Goal: Transaction & Acquisition: Book appointment/travel/reservation

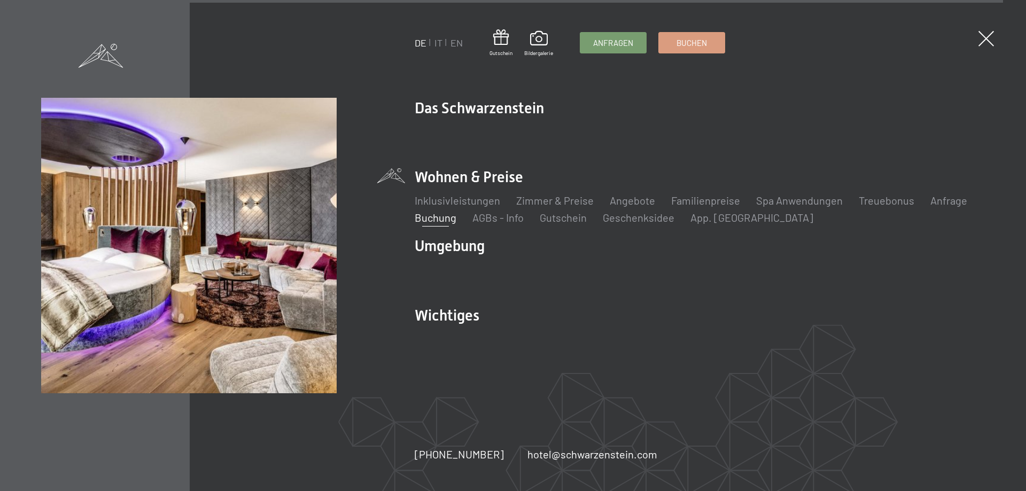
scroll to position [3574, 0]
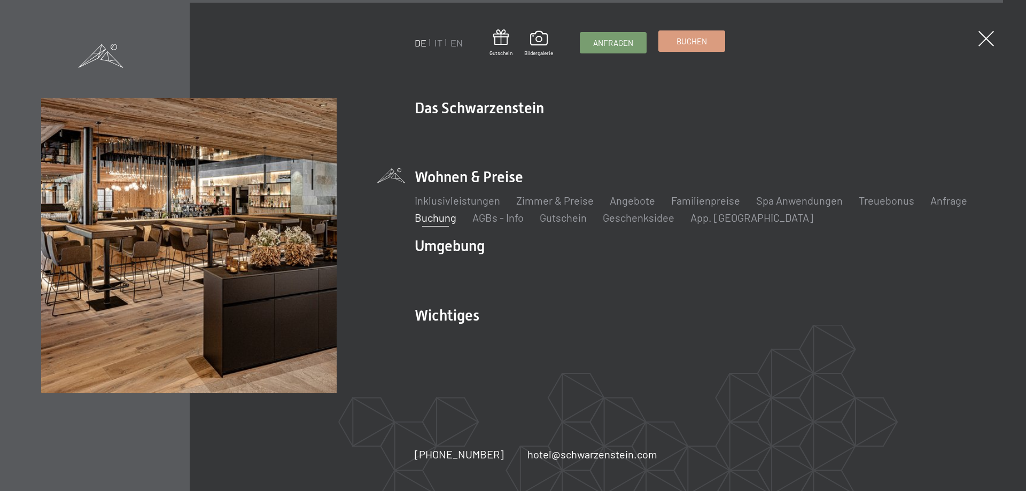
click at [699, 38] on span "Buchen" at bounding box center [691, 41] width 30 height 11
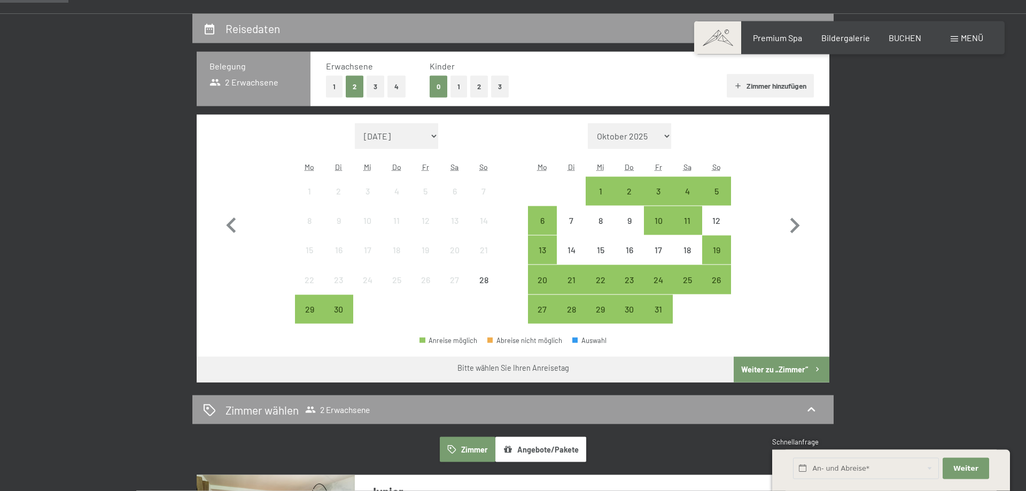
scroll to position [305, 0]
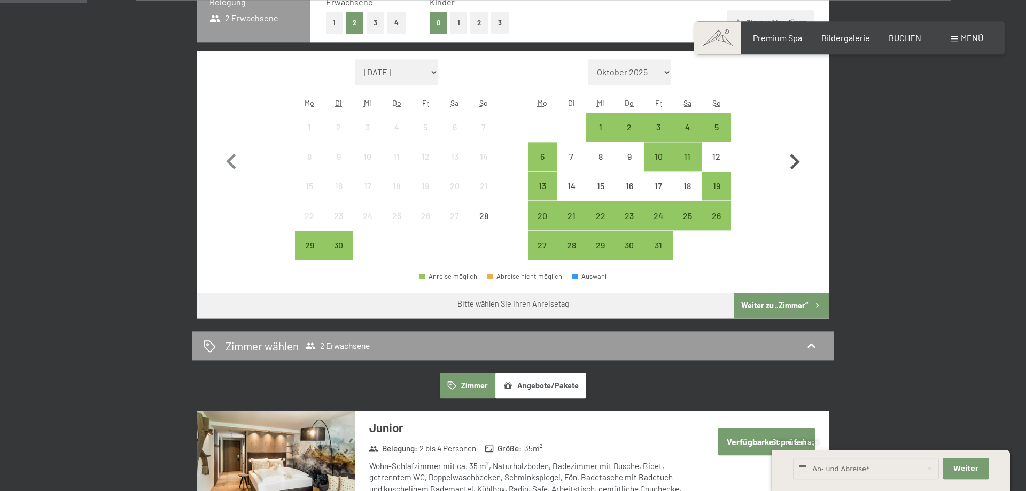
click at [793, 160] on icon "button" at bounding box center [794, 161] width 31 height 31
select select "[DATE]"
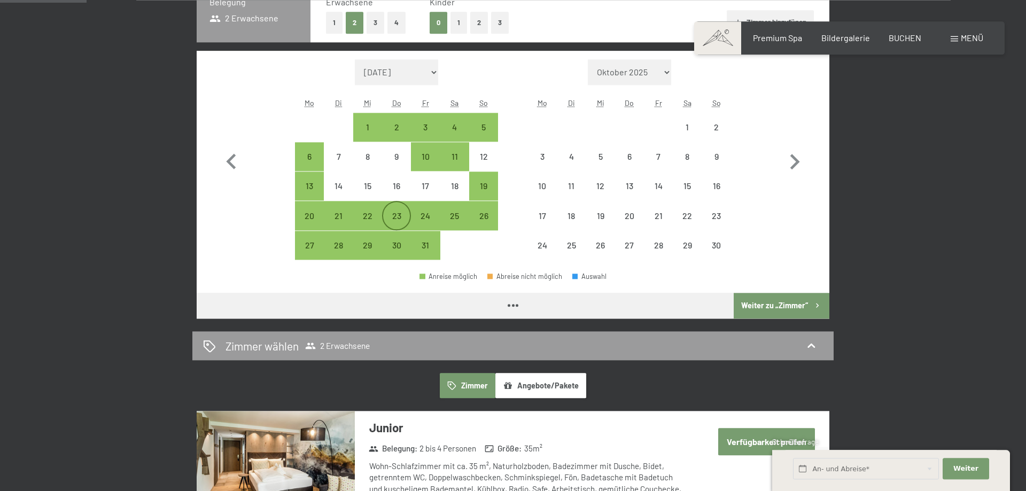
select select "[DATE]"
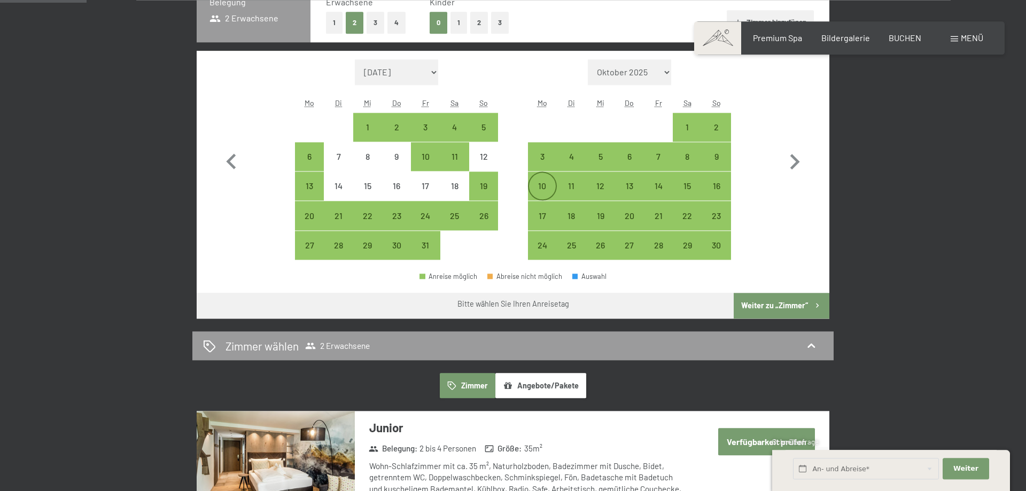
click at [551, 183] on div "10" at bounding box center [542, 195] width 27 height 27
select select "[DATE]"
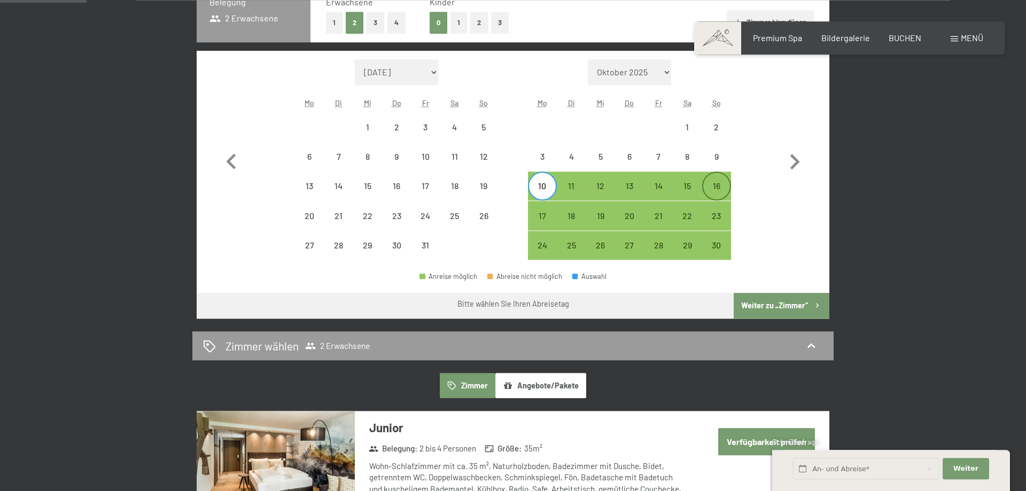
click at [724, 181] on div "16" at bounding box center [716, 186] width 27 height 27
select select "[DATE]"
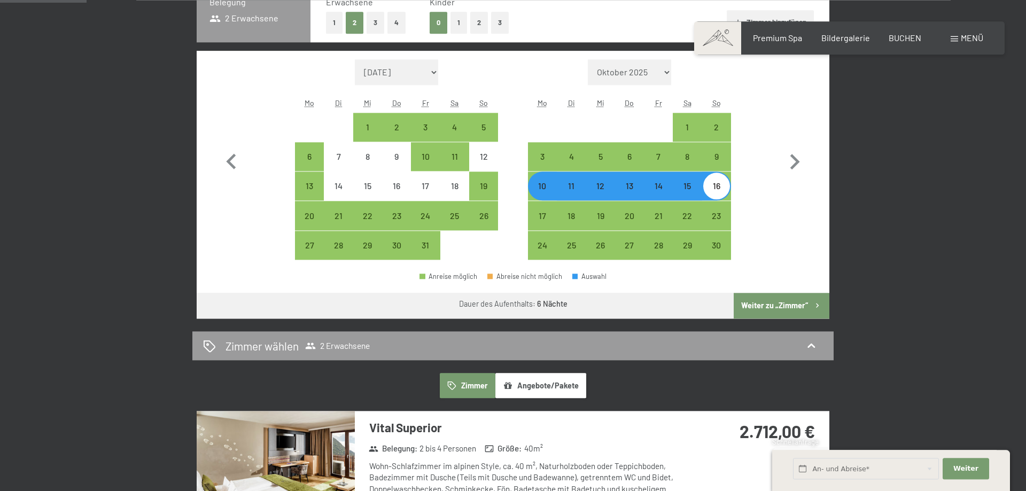
click at [479, 23] on button "2" at bounding box center [479, 23] width 18 height 22
select select "[DATE]"
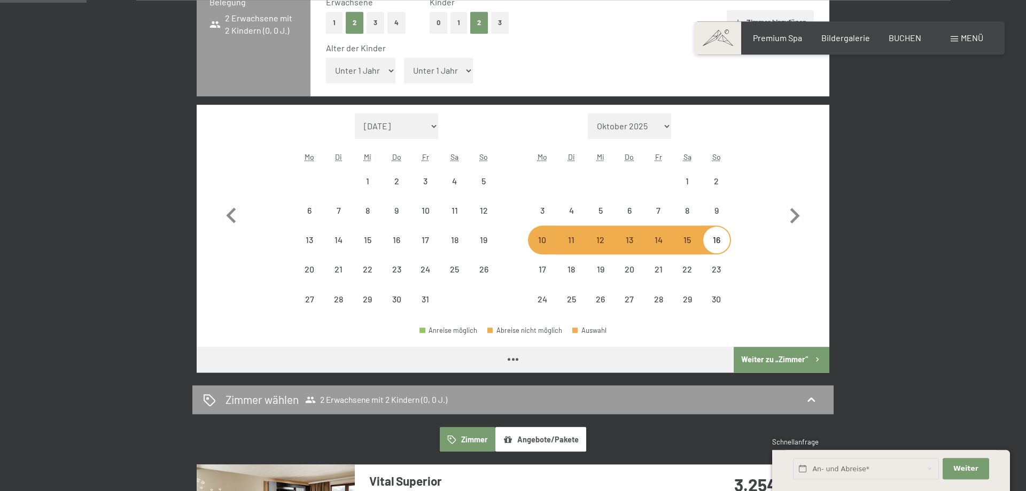
click at [326, 58] on select "Unter 1 Jahr 1 Jahr 2 Jahre 3 Jahre 4 Jahre 5 Jahre 6 Jahre 7 Jahre 8 Jahre 9 J…" at bounding box center [360, 71] width 69 height 26
select select "[DATE]"
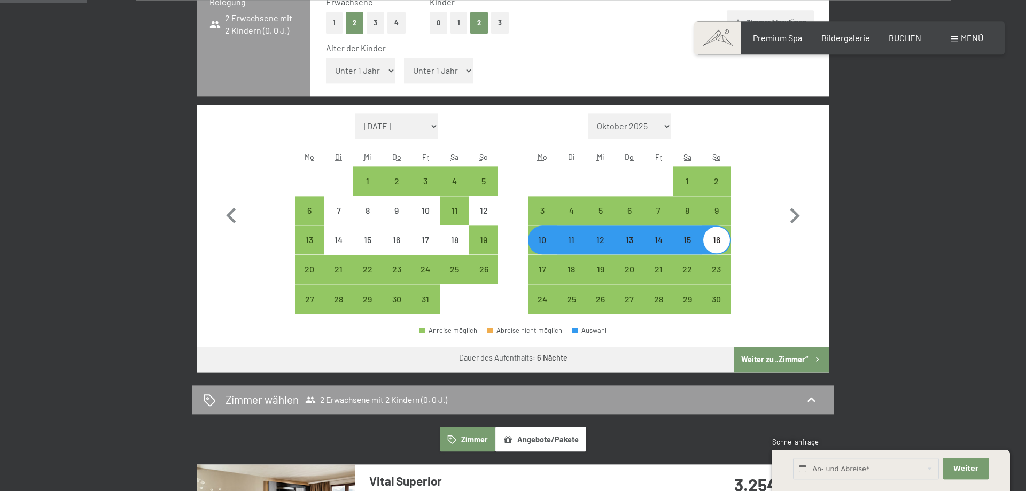
select select "2"
click option "2 Jahre" at bounding box center [0, 0] width 0 height 0
select select "[DATE]"
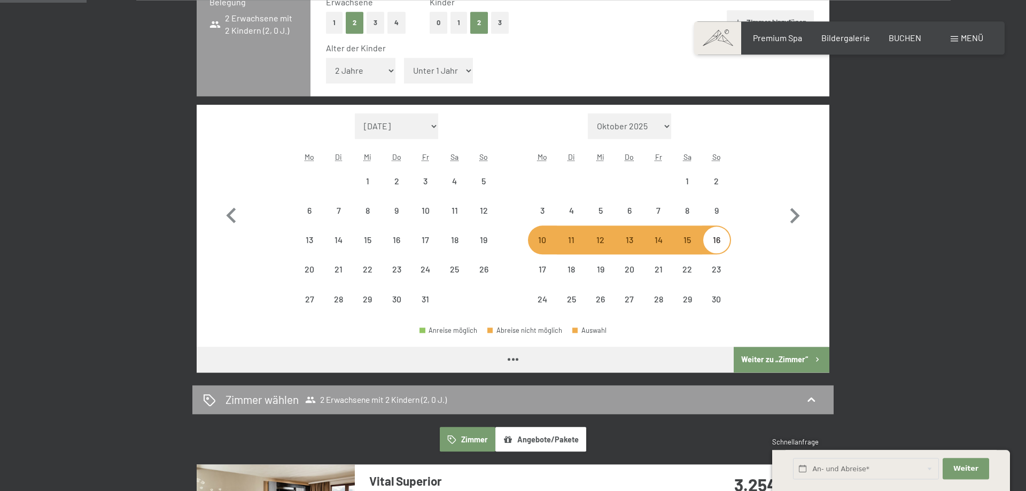
click at [404, 58] on select "Unter 1 Jahr 1 Jahr 2 Jahre 3 Jahre 4 Jahre 5 Jahre 6 Jahre 7 Jahre 8 Jahre 9 J…" at bounding box center [438, 71] width 69 height 26
select select "[DATE]"
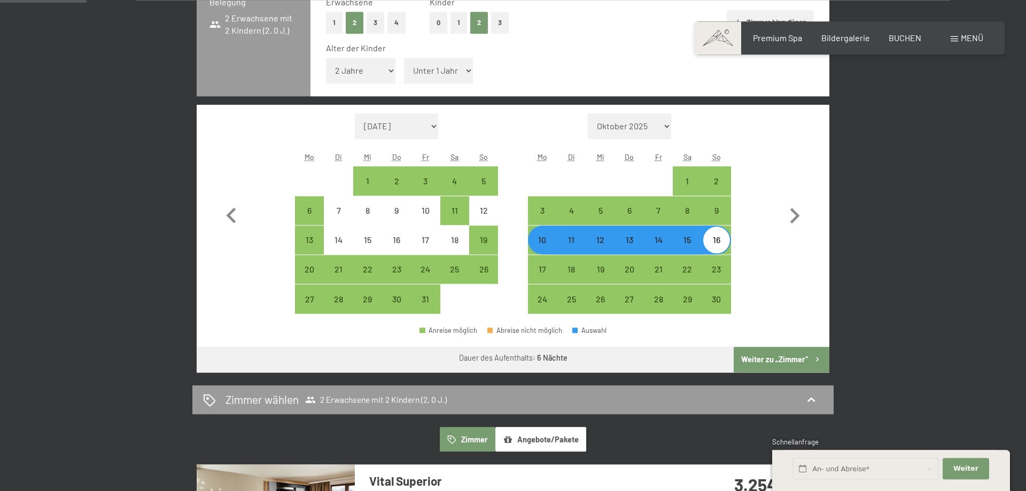
select select "3"
click option "3 Jahre" at bounding box center [0, 0] width 0 height 0
select select "[DATE]"
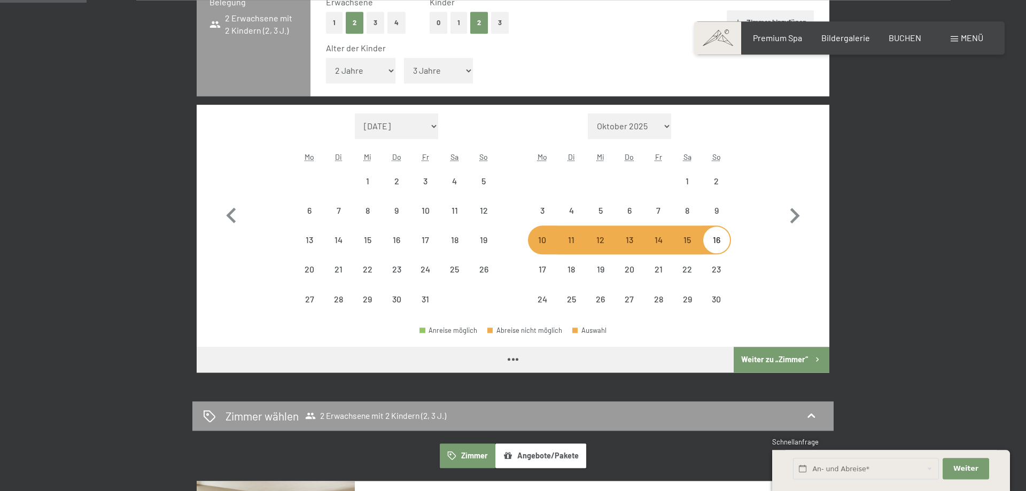
select select "[DATE]"
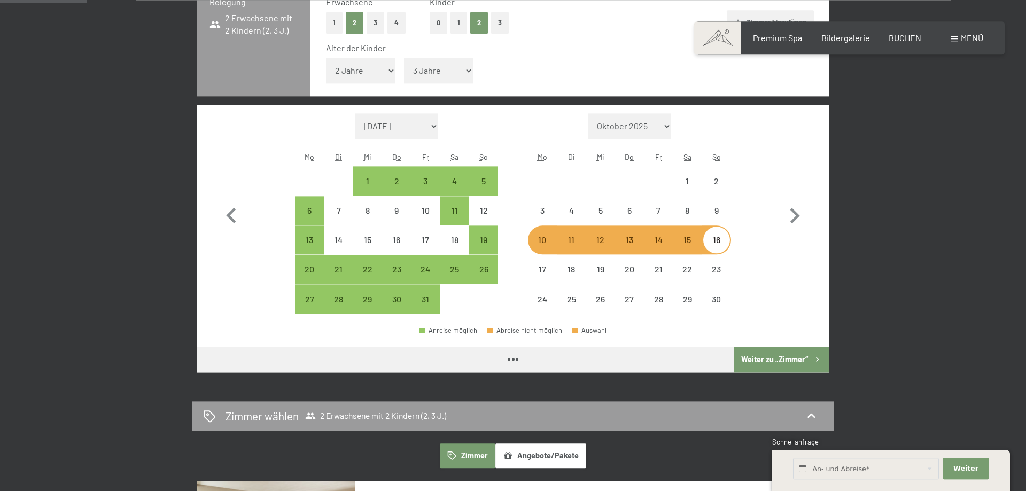
select select "[DATE]"
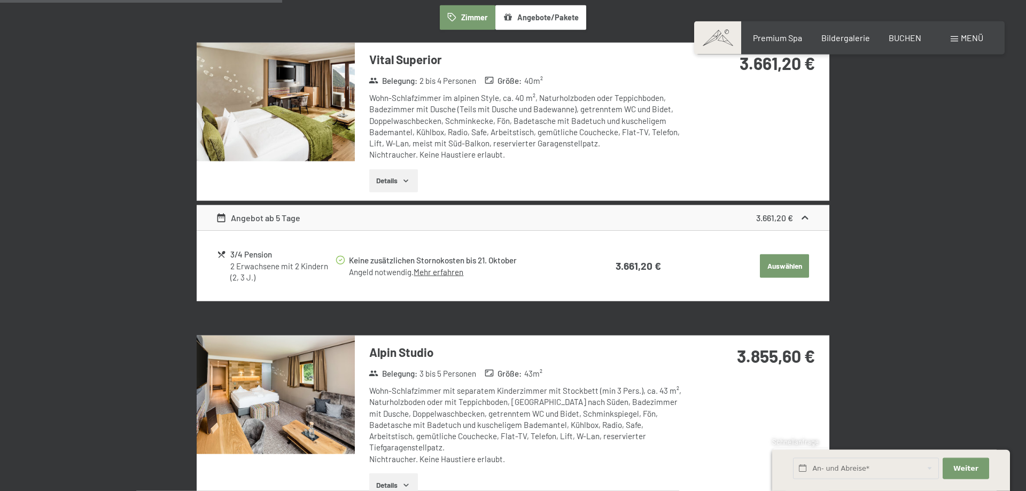
scroll to position [855, 0]
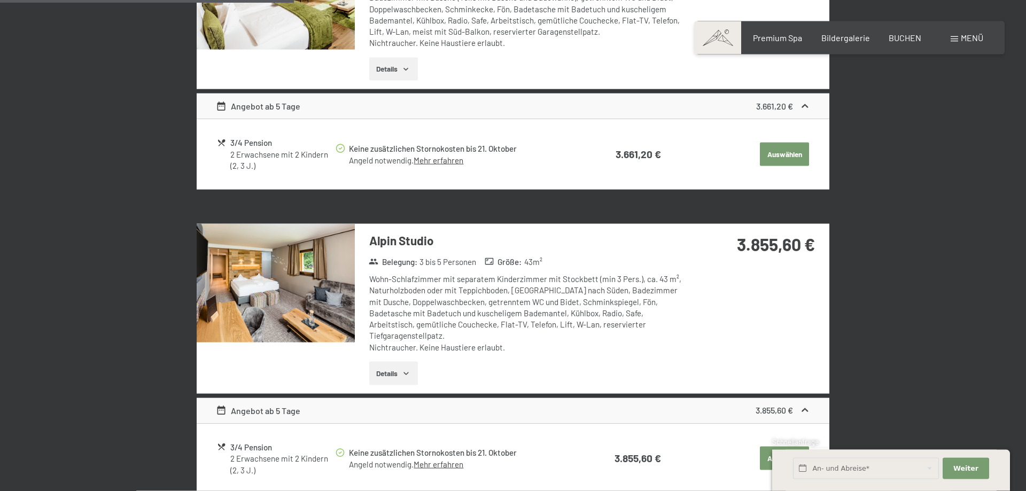
click at [303, 298] on img at bounding box center [276, 283] width 158 height 119
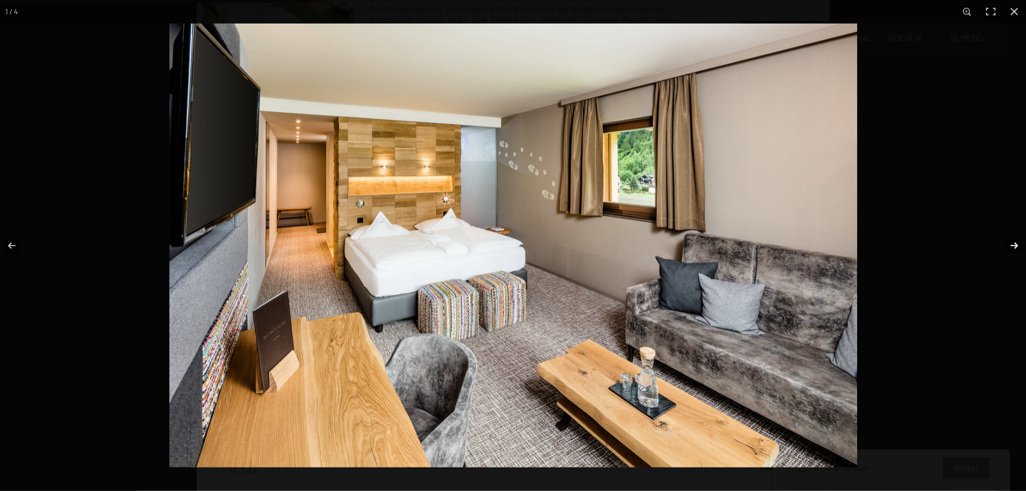
click at [1008, 244] on button "button" at bounding box center [1006, 245] width 37 height 53
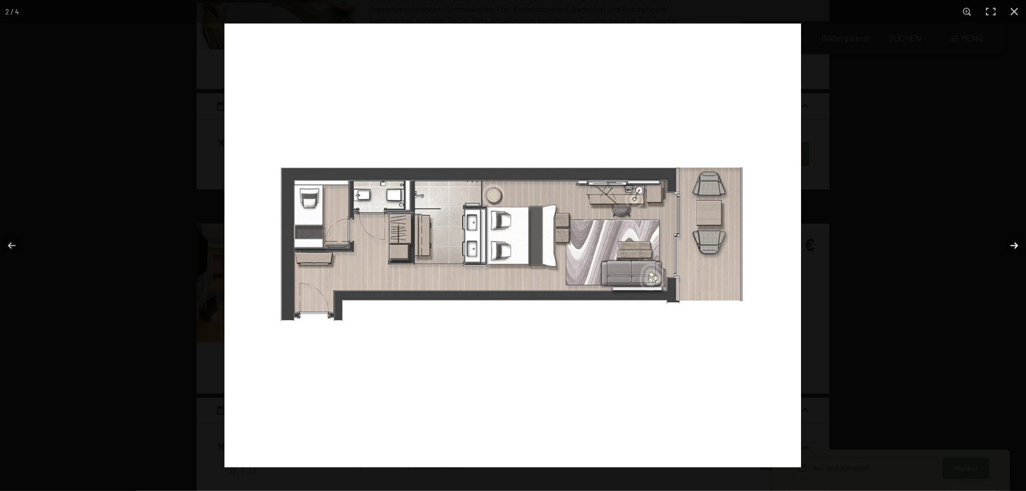
click at [1008, 244] on button "button" at bounding box center [1006, 245] width 37 height 53
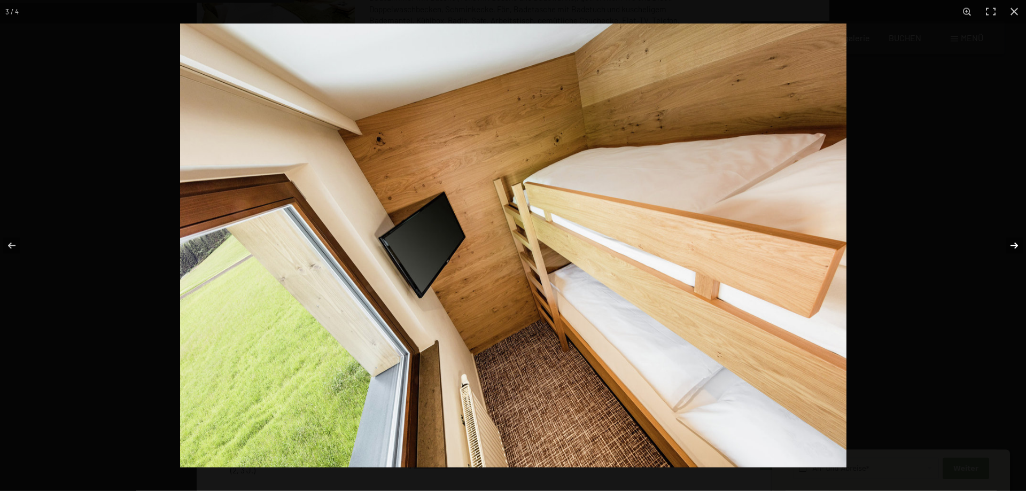
click at [1008, 244] on button "button" at bounding box center [1006, 245] width 37 height 53
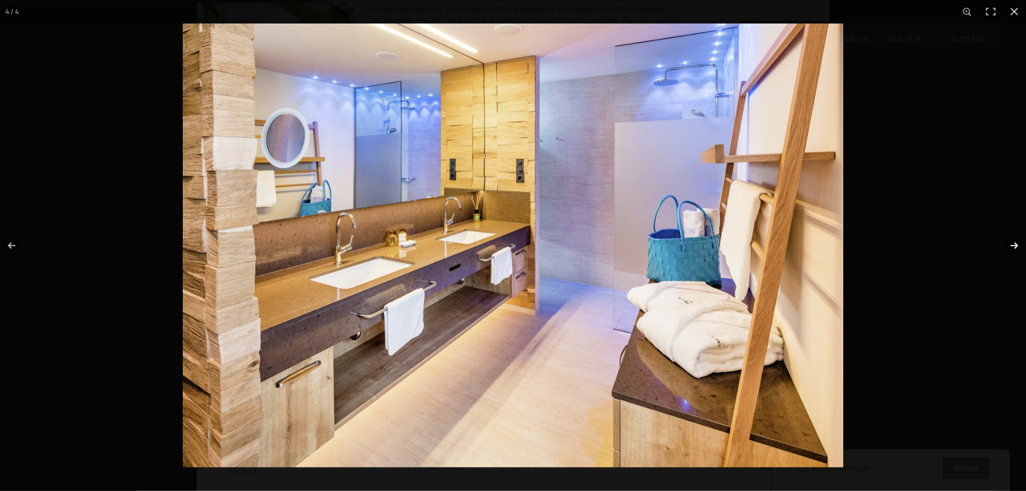
click at [1008, 244] on button "button" at bounding box center [1006, 245] width 37 height 53
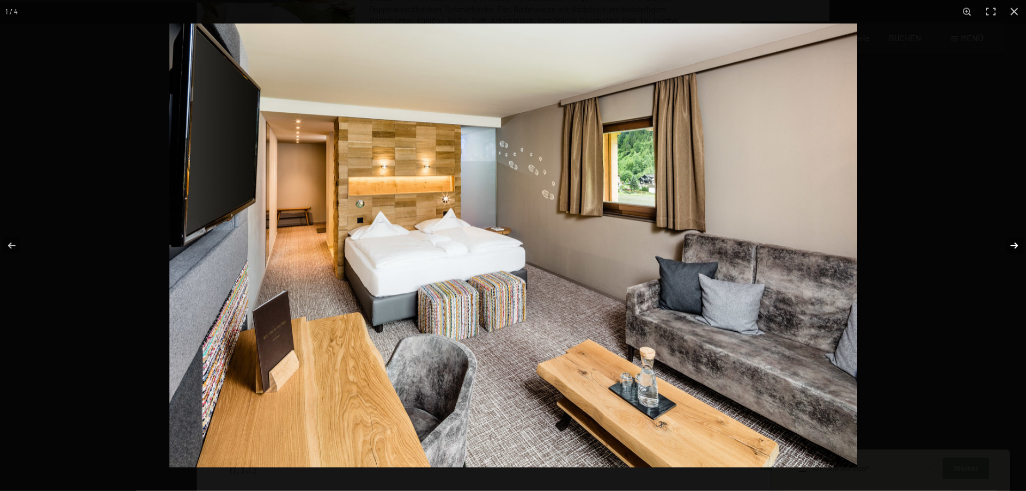
click at [1008, 244] on button "button" at bounding box center [1006, 245] width 37 height 53
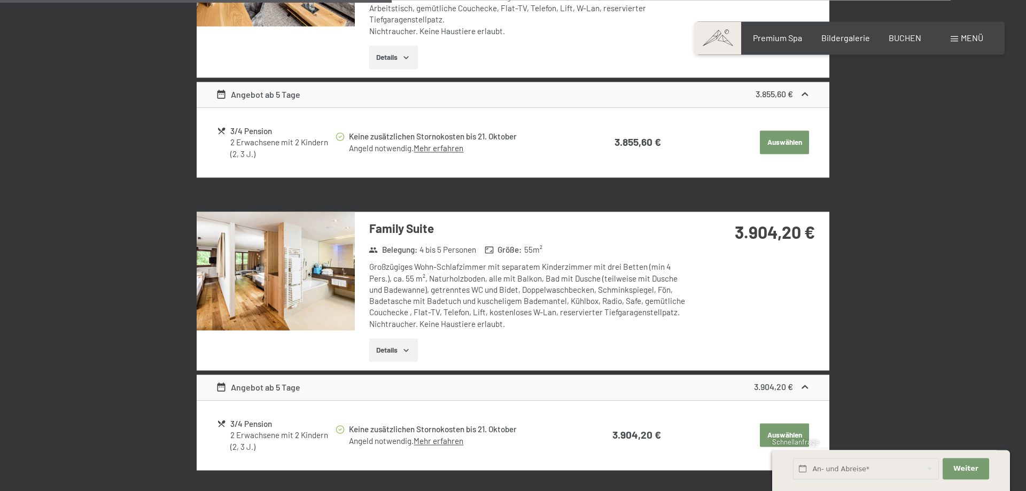
scroll to position [1182, 0]
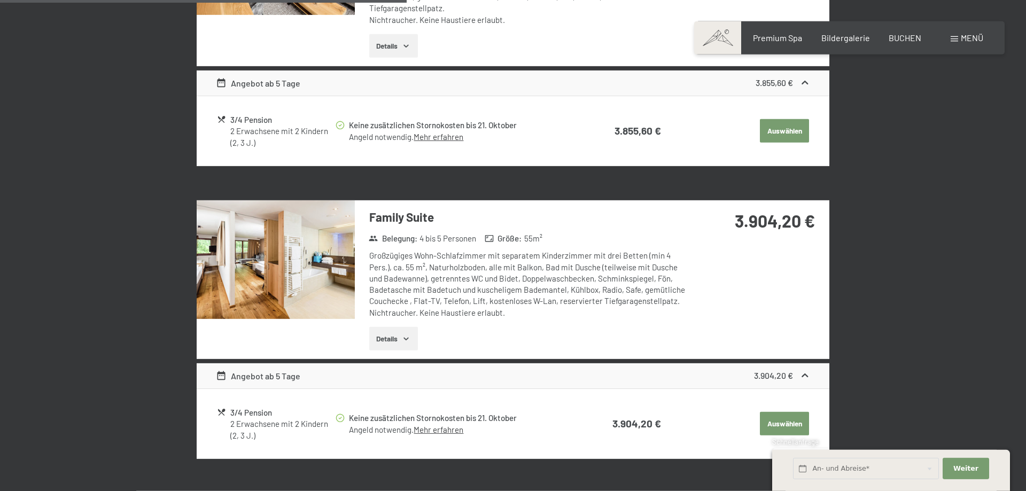
click at [281, 261] on img at bounding box center [276, 259] width 158 height 119
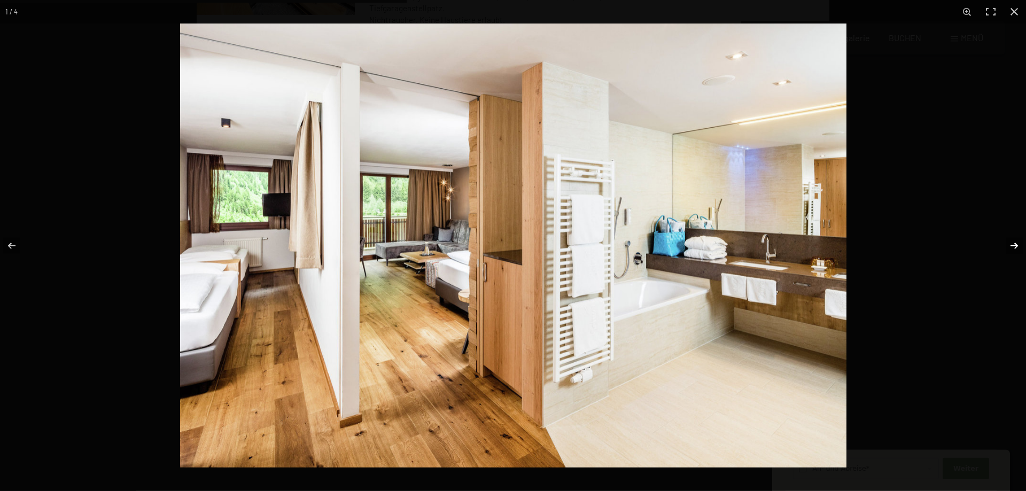
click at [1008, 244] on button "button" at bounding box center [1006, 245] width 37 height 53
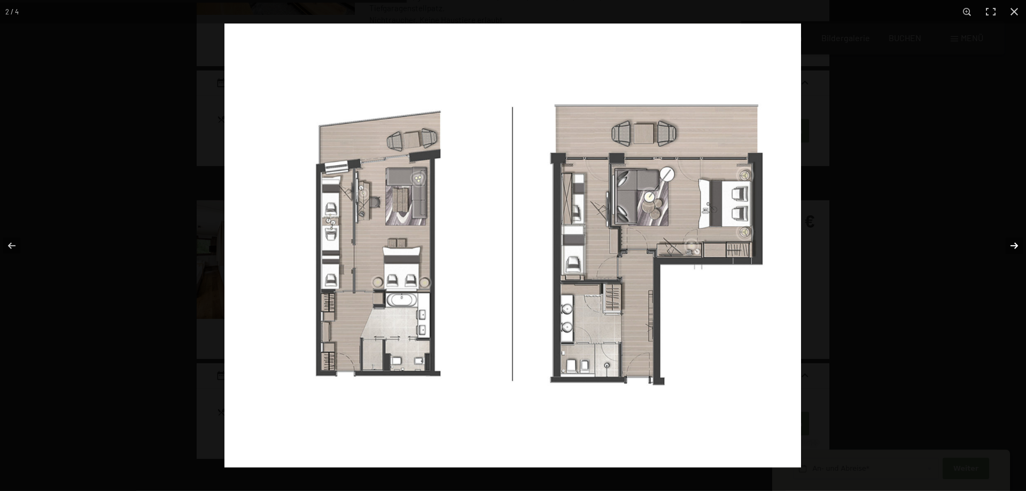
click at [1008, 244] on button "button" at bounding box center [1006, 245] width 37 height 53
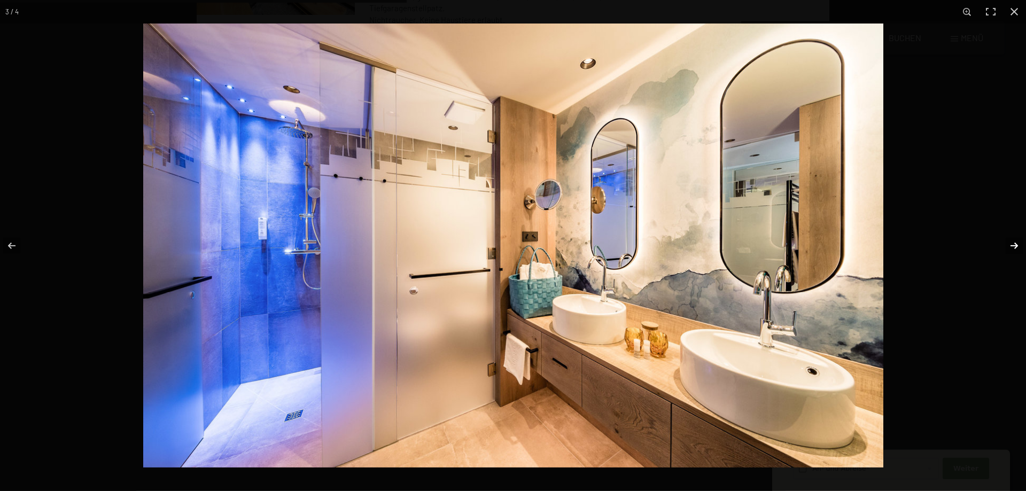
click at [1019, 253] on button "button" at bounding box center [1006, 245] width 37 height 53
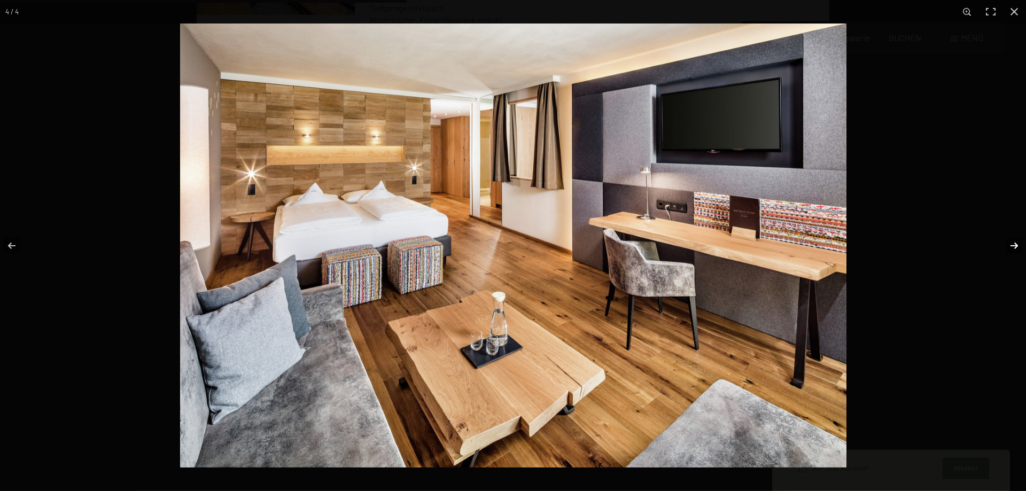
click at [1019, 253] on button "button" at bounding box center [1006, 245] width 37 height 53
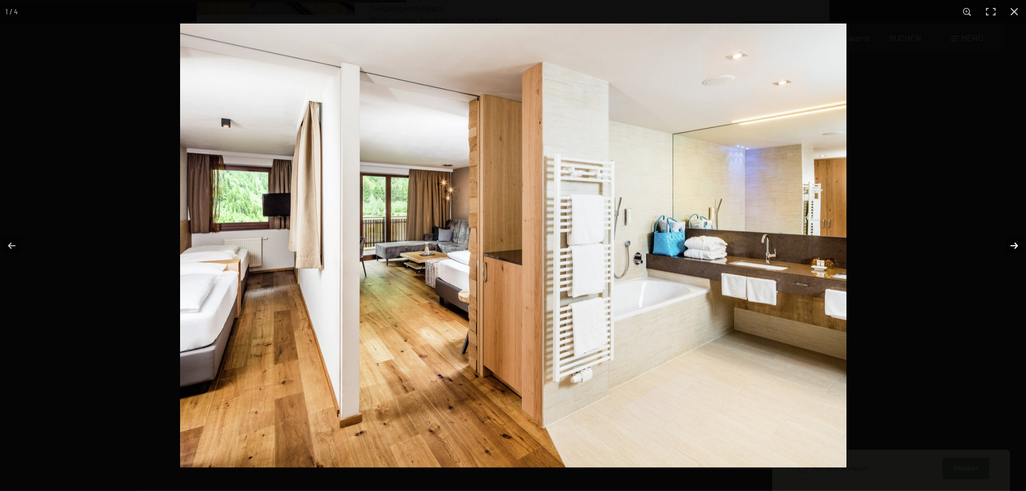
click at [1019, 253] on button "button" at bounding box center [1006, 245] width 37 height 53
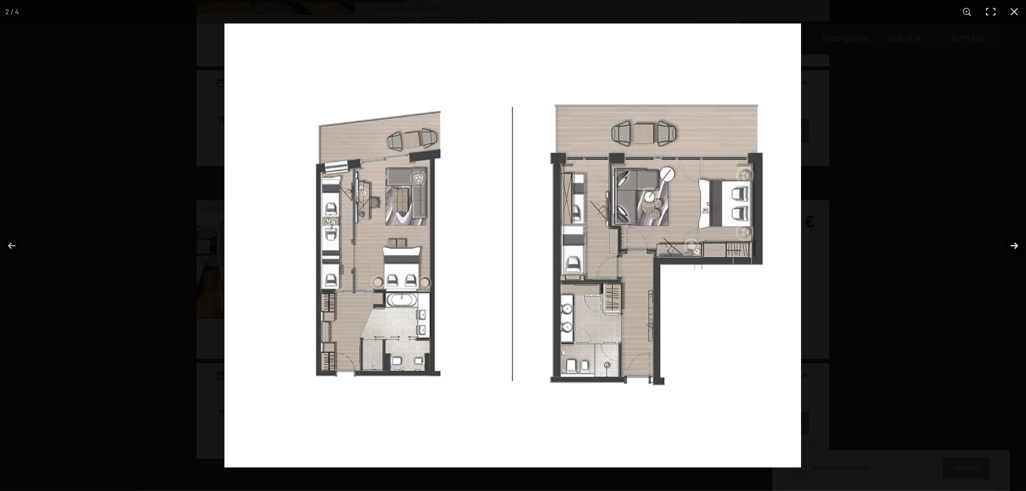
click at [1019, 253] on button "button" at bounding box center [1006, 245] width 37 height 53
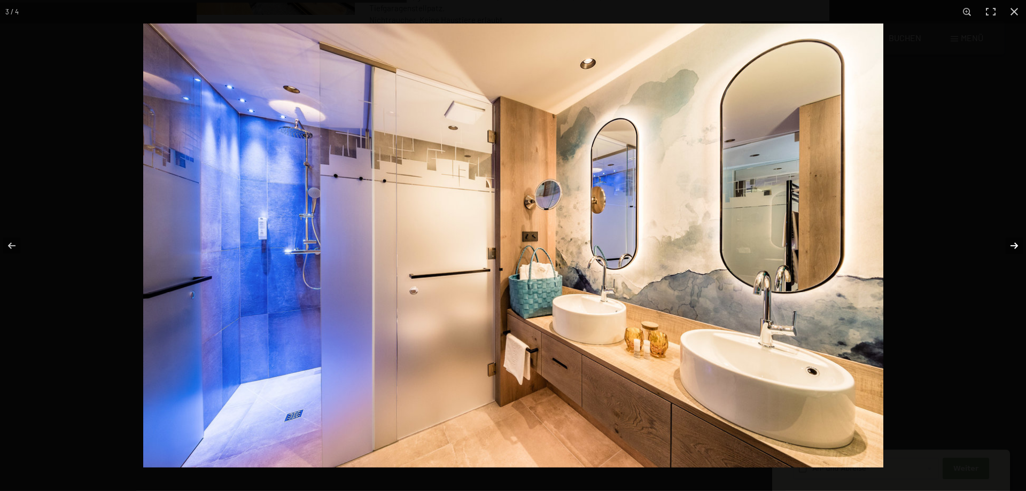
click at [1019, 253] on button "button" at bounding box center [1006, 245] width 37 height 53
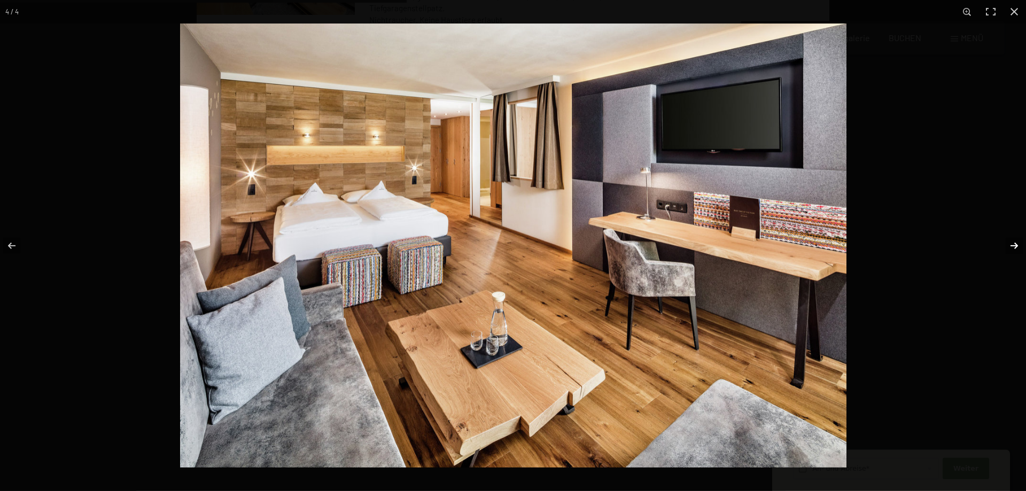
click at [1019, 253] on button "button" at bounding box center [1006, 245] width 37 height 53
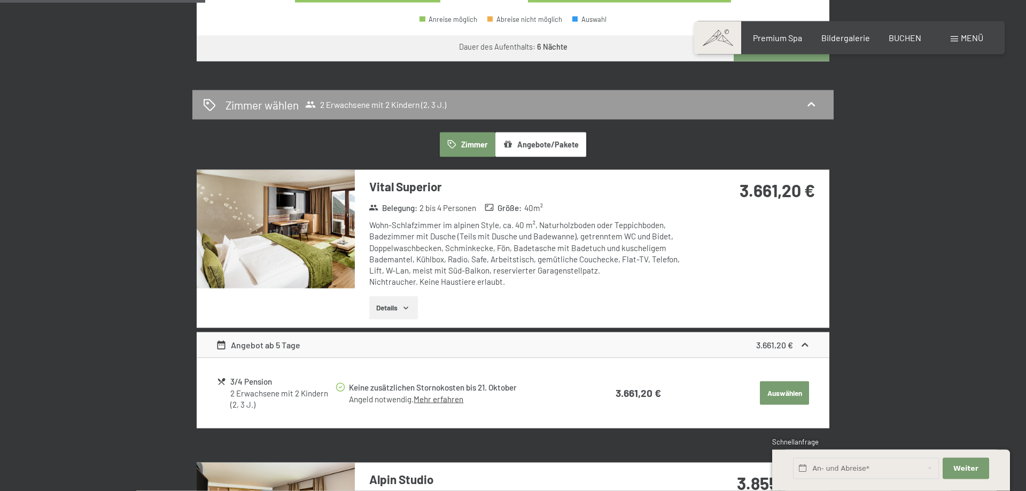
scroll to position [697, 0]
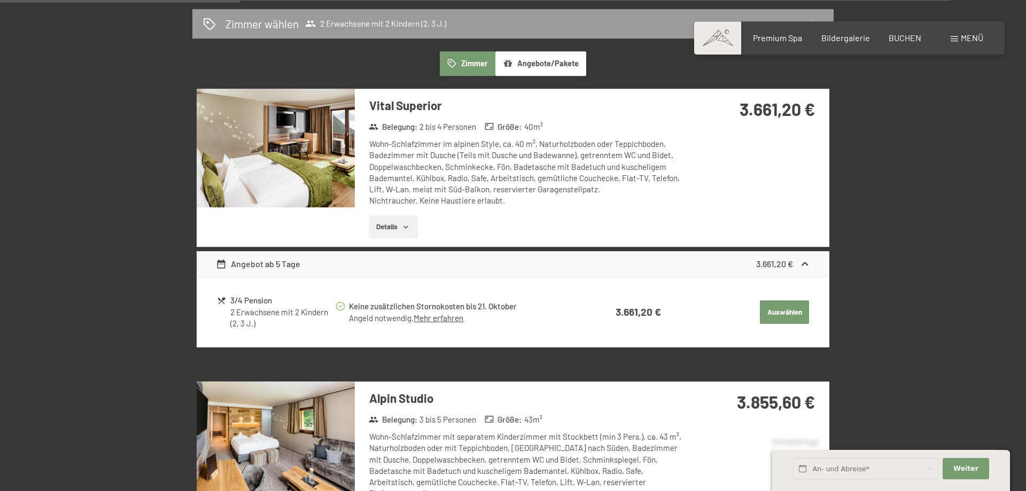
click at [407, 225] on icon "button" at bounding box center [406, 227] width 9 height 9
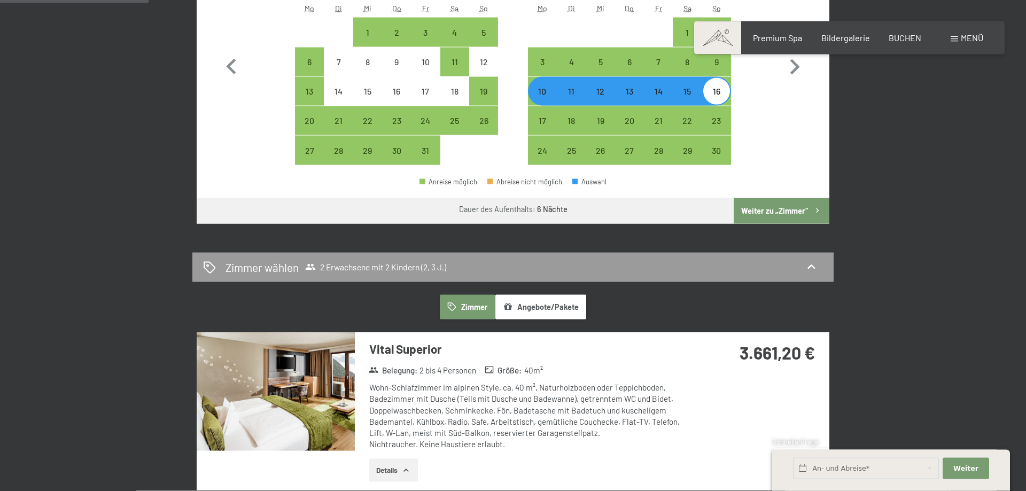
scroll to position [0, 0]
